Goal: Check status: Check status

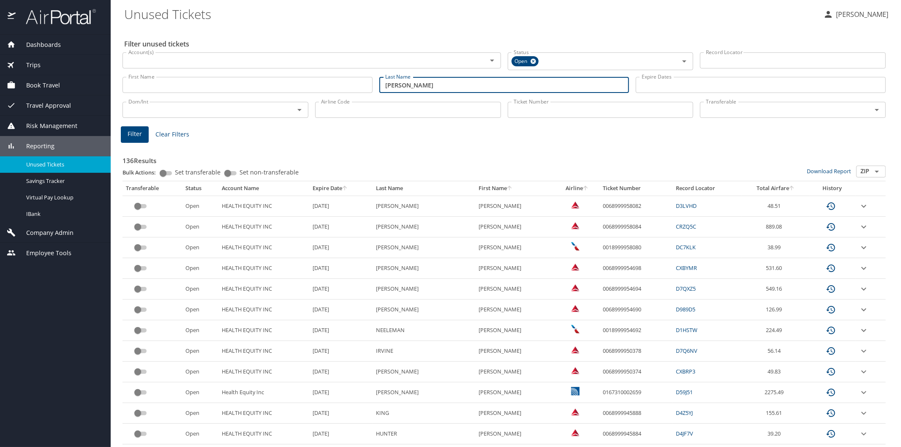
click at [143, 129] on button "Filter" at bounding box center [135, 134] width 28 height 16
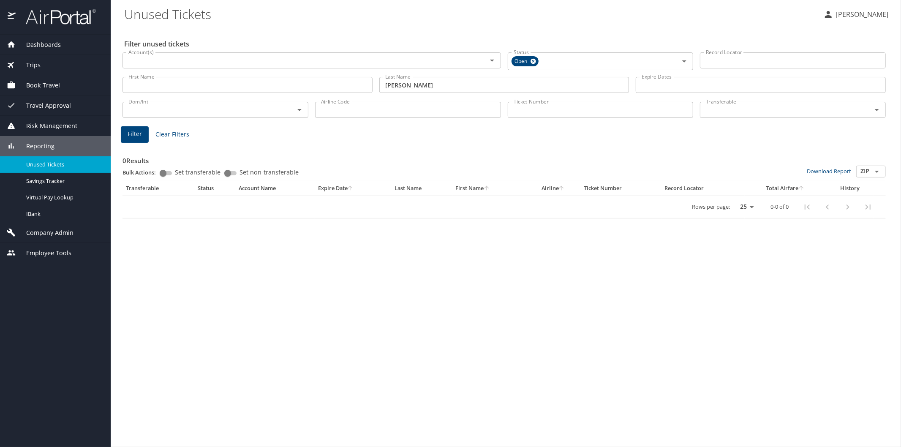
click at [412, 82] on input "[PERSON_NAME]" at bounding box center [505, 85] width 250 height 16
click at [132, 133] on span "Filter" at bounding box center [135, 134] width 14 height 11
click at [420, 82] on input "cantulaw" at bounding box center [505, 85] width 250 height 16
type input "[PERSON_NAME] law"
click at [136, 134] on span "Filter" at bounding box center [135, 134] width 14 height 11
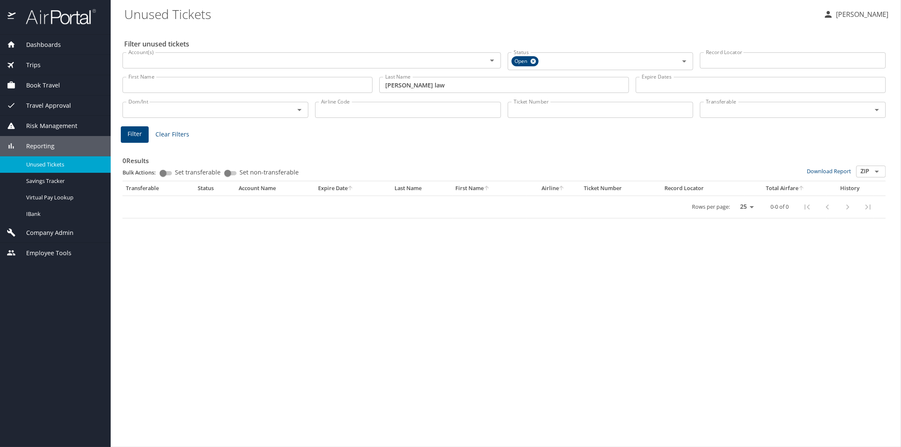
click at [43, 145] on span "Reporting" at bounding box center [35, 146] width 39 height 9
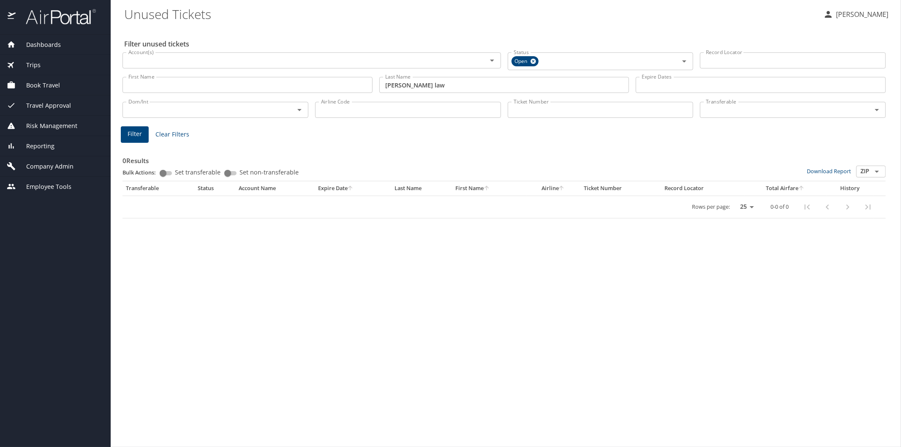
click at [46, 147] on span "Reporting" at bounding box center [35, 146] width 39 height 9
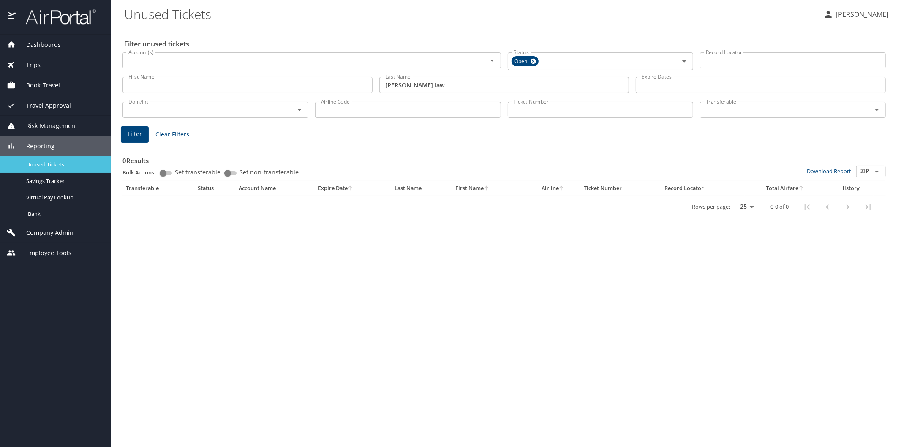
click at [43, 163] on span "Unused Tickets" at bounding box center [63, 165] width 74 height 8
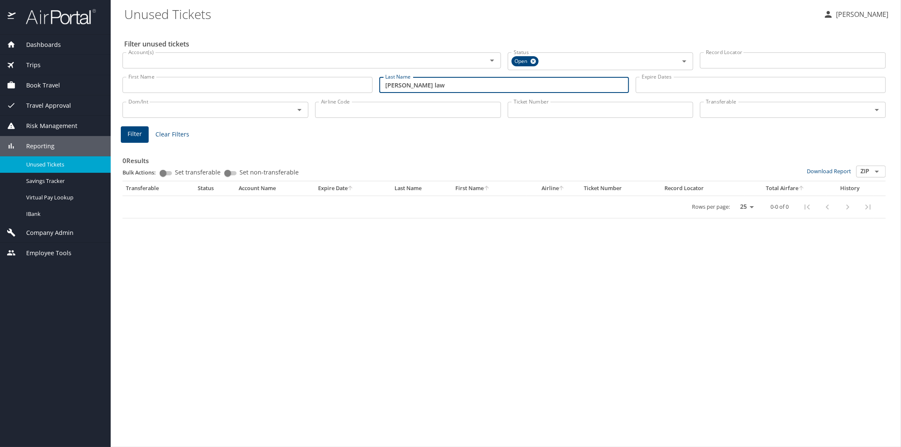
drag, startPoint x: 417, startPoint y: 86, endPoint x: 369, endPoint y: 79, distance: 48.7
click at [369, 79] on div "First Name First Name Last Name [PERSON_NAME] law Last Name Expire Dates Expire…" at bounding box center [504, 85] width 770 height 30
click at [138, 137] on span "Filter" at bounding box center [135, 134] width 14 height 11
